Goal: Information Seeking & Learning: Learn about a topic

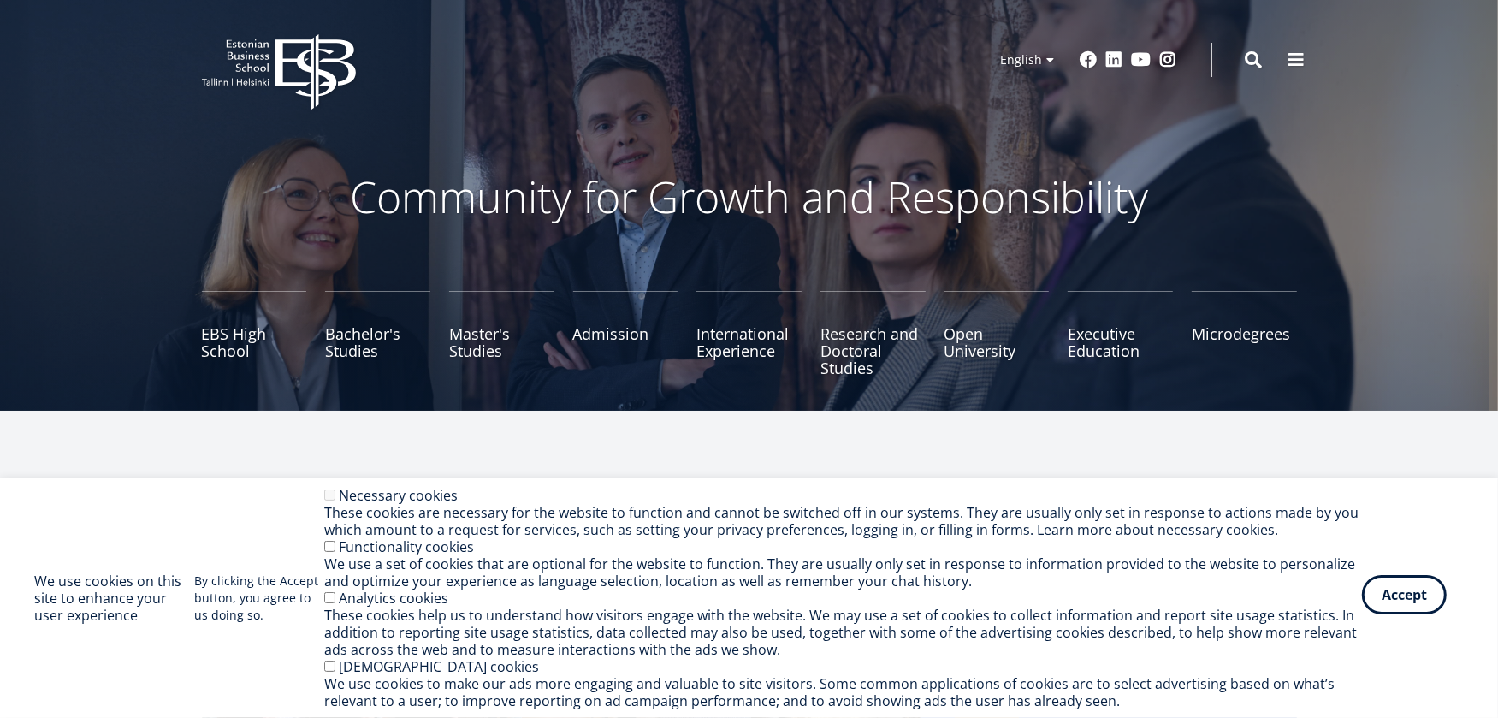
click at [1401, 600] on button "Accept" at bounding box center [1404, 594] width 85 height 39
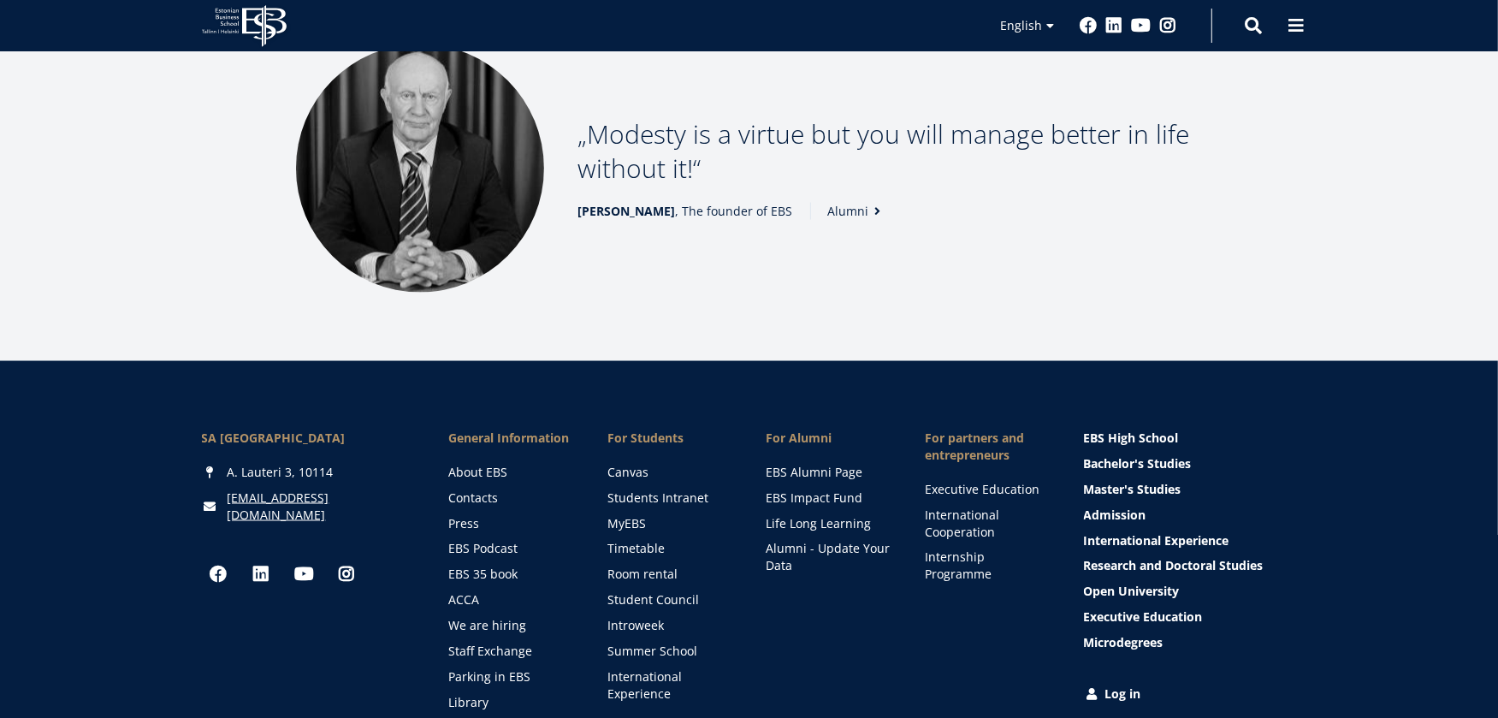
scroll to position [2310, 0]
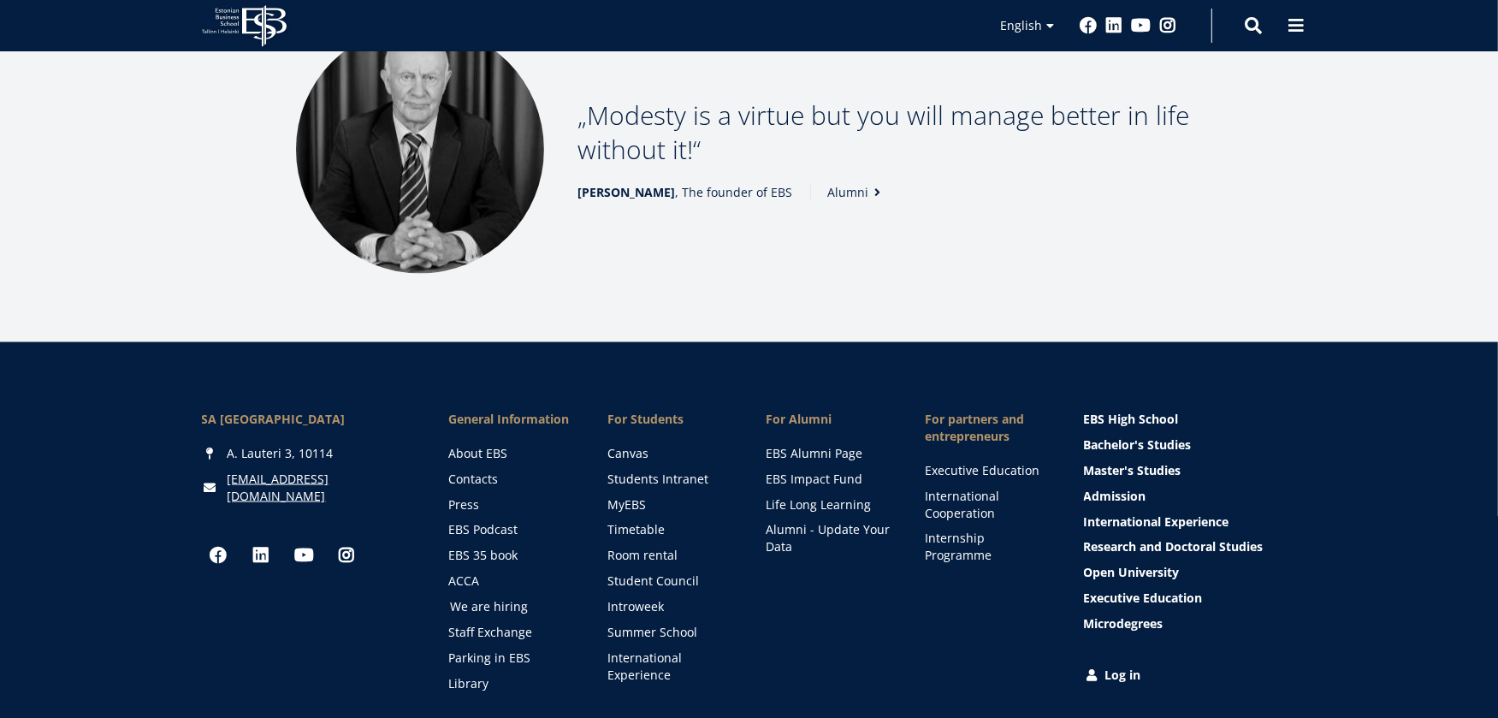
click at [503, 599] on link "We are hiring" at bounding box center [512, 607] width 125 height 17
click at [516, 625] on link "Staff Exchange" at bounding box center [512, 633] width 125 height 17
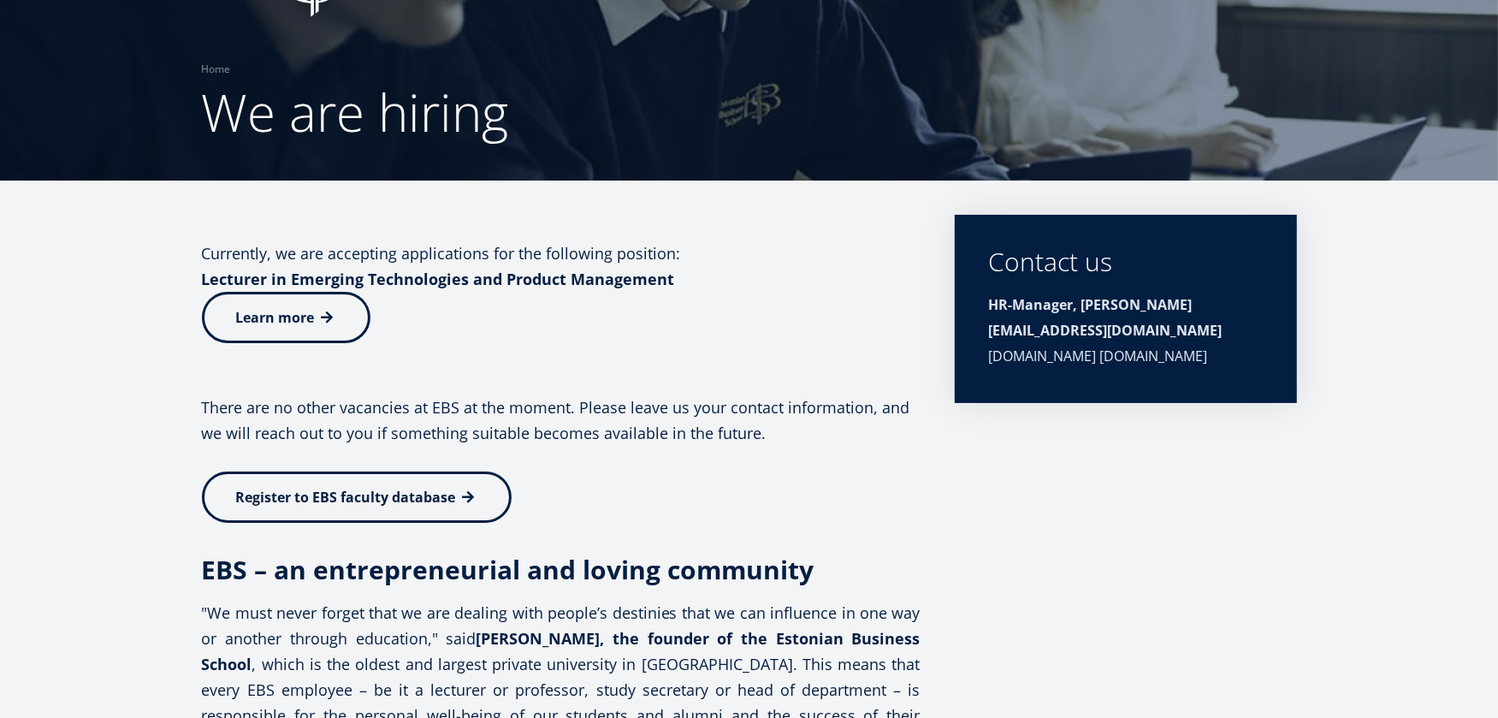
scroll to position [170, 0]
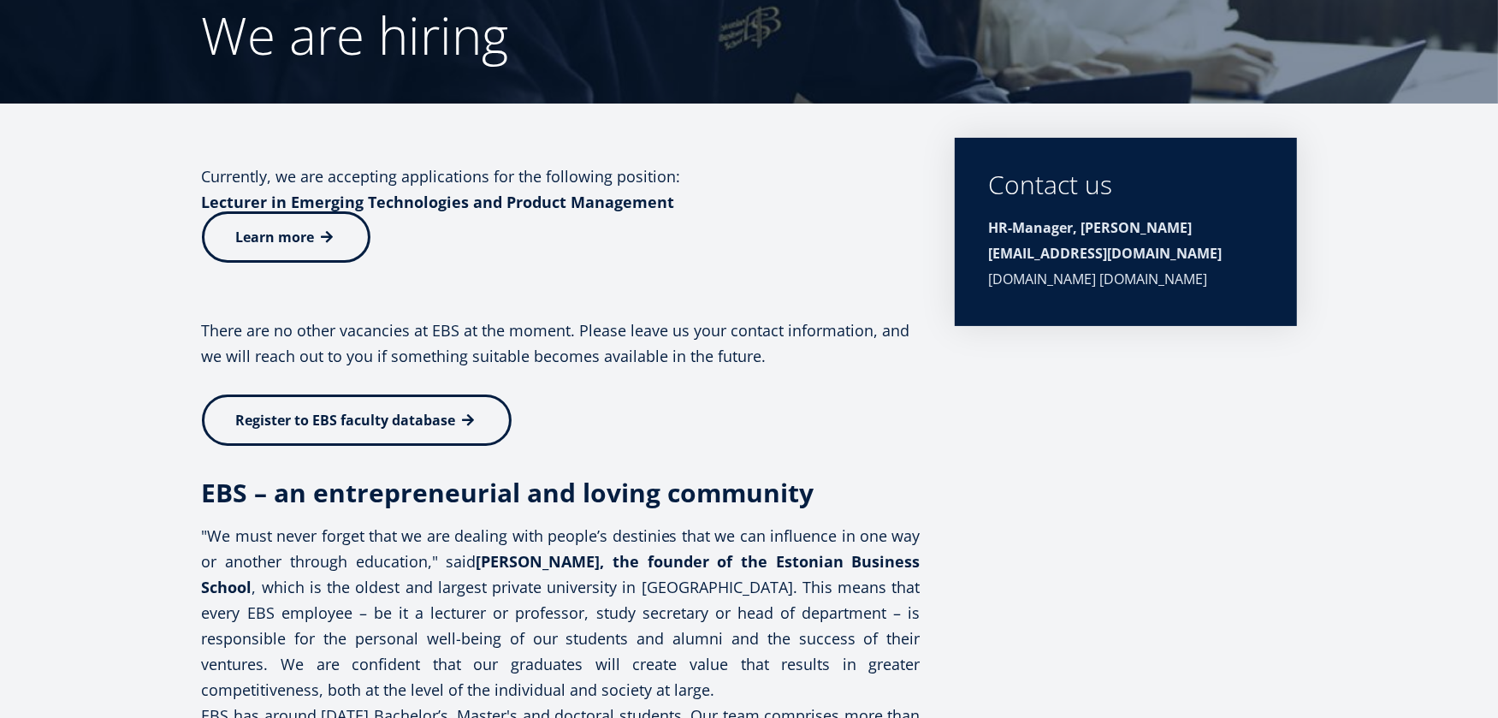
click at [284, 239] on span "Learn more" at bounding box center [275, 237] width 79 height 19
